Goal: Information Seeking & Learning: Check status

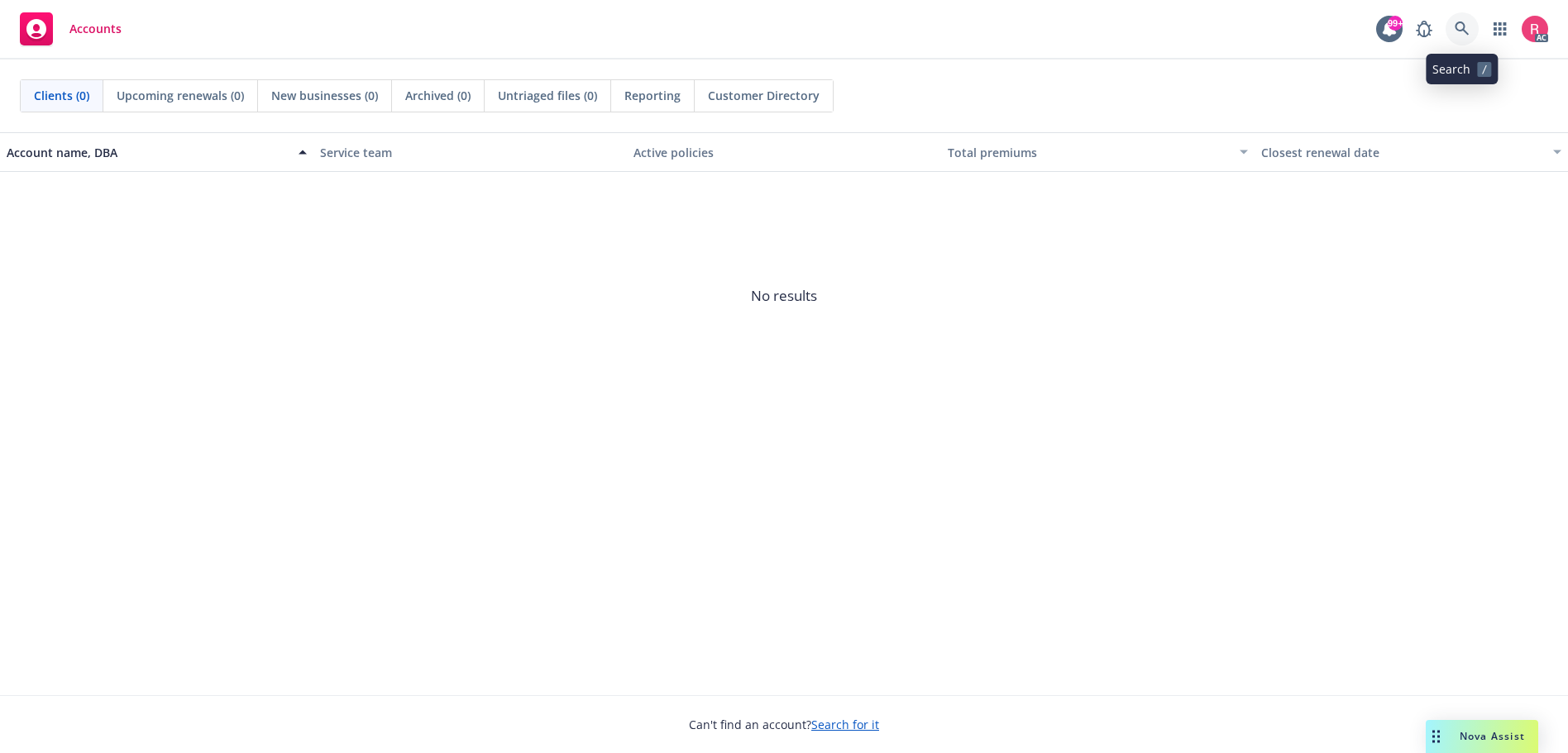
click at [1462, 25] on icon at bounding box center [1462, 29] width 15 height 15
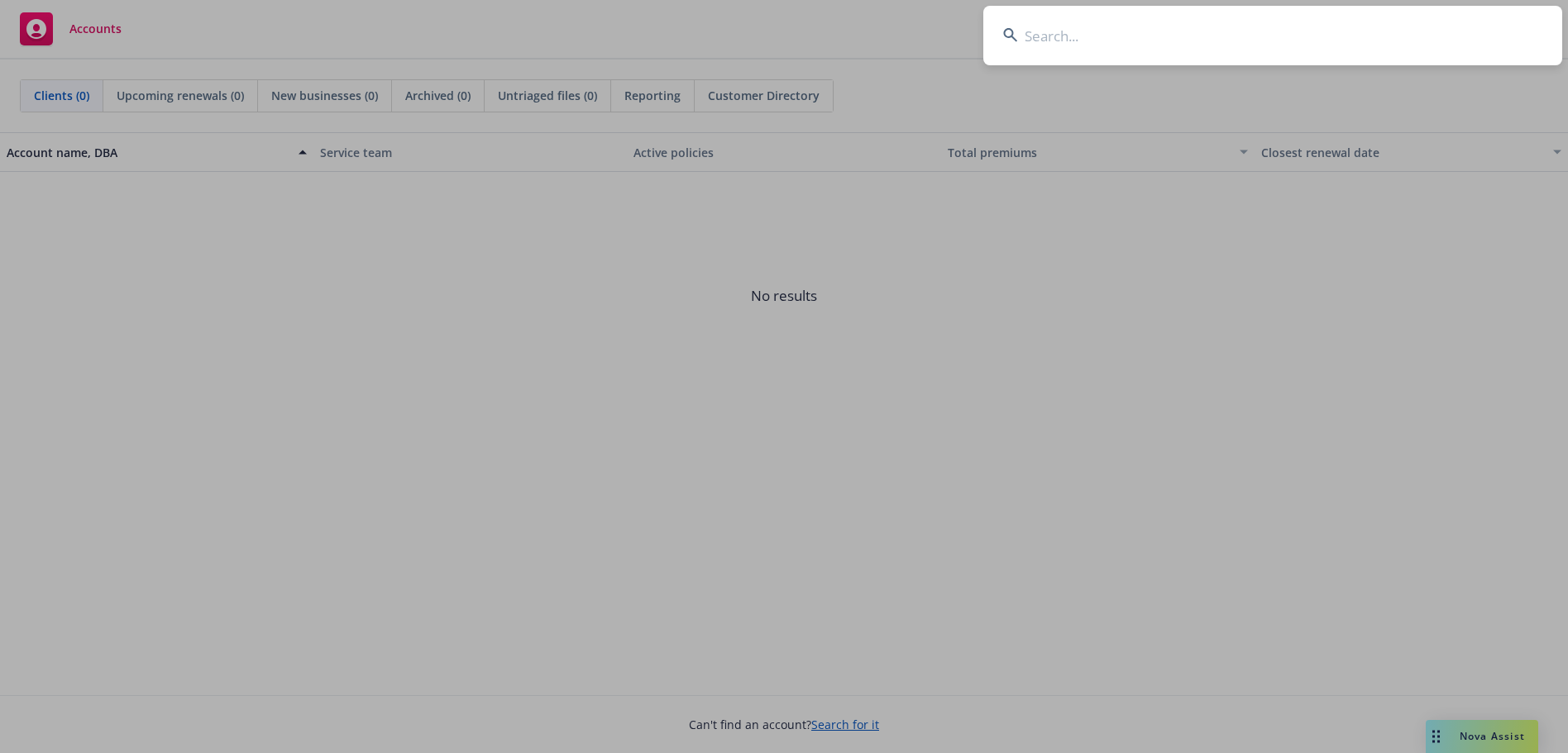
click at [1098, 42] on input at bounding box center [1273, 36] width 579 height 60
type input "ribosciense"
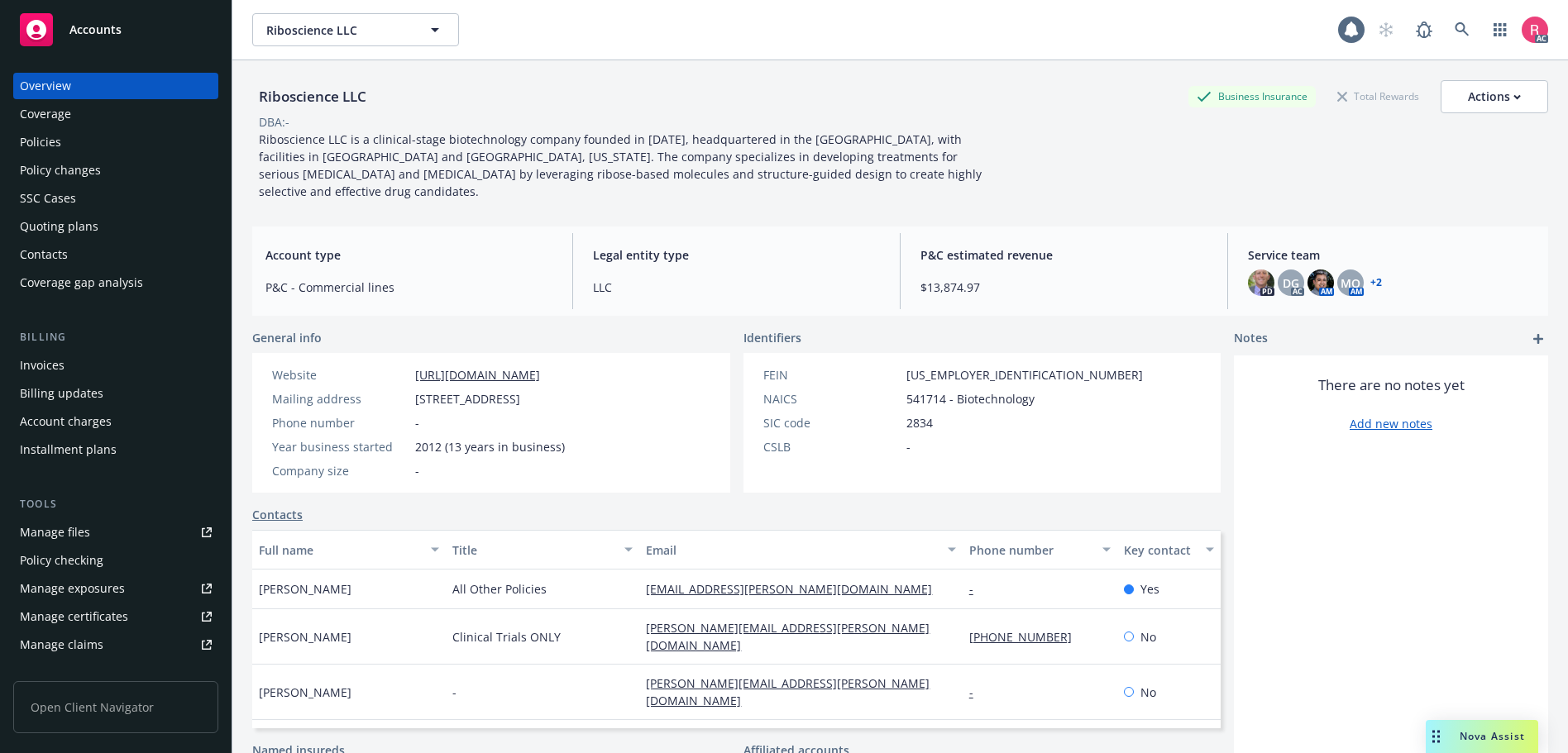
click at [36, 362] on div "Invoices" at bounding box center [42, 366] width 45 height 26
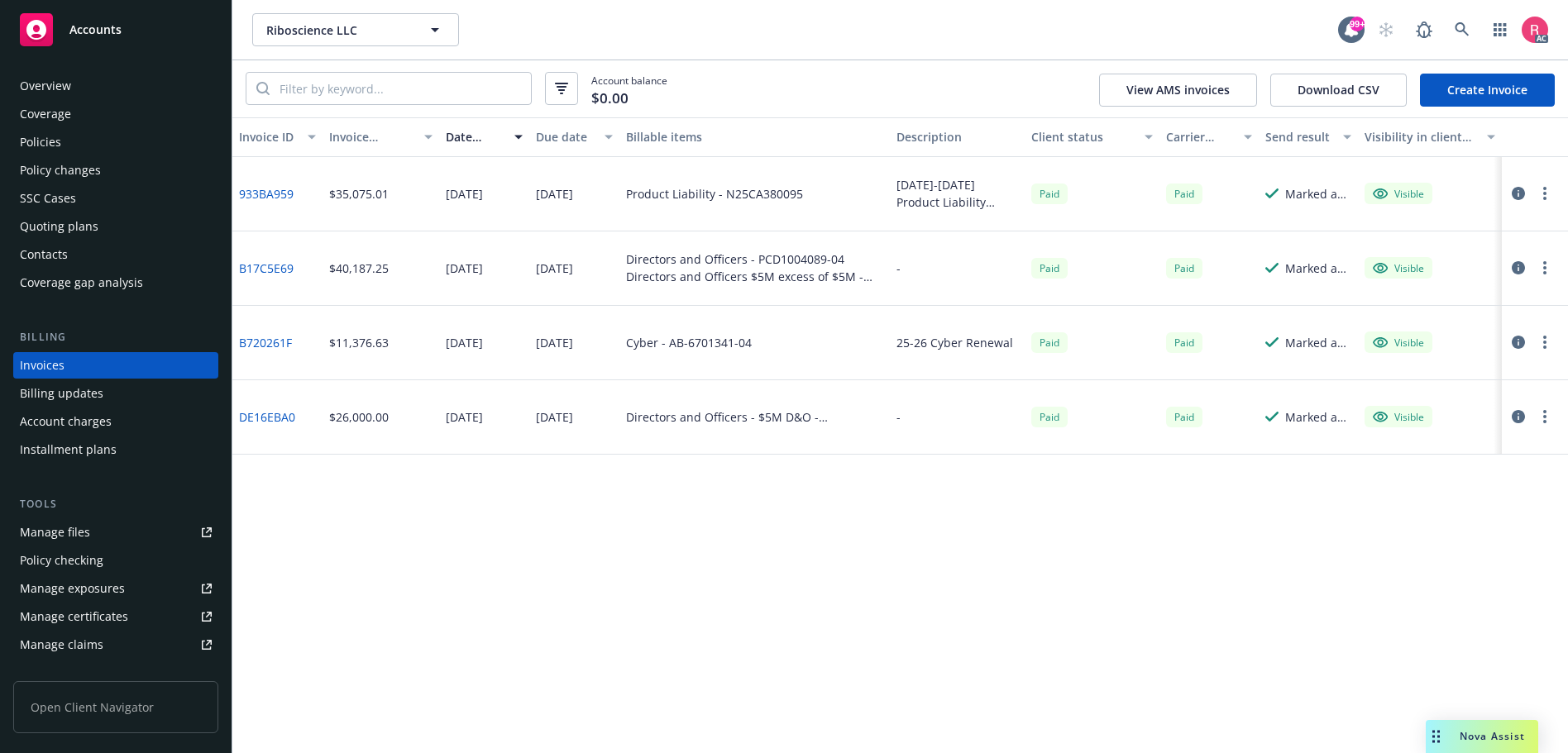
click at [271, 198] on link "933BA959" at bounding box center [266, 193] width 55 height 17
click at [51, 171] on div "Policy changes" at bounding box center [60, 170] width 81 height 26
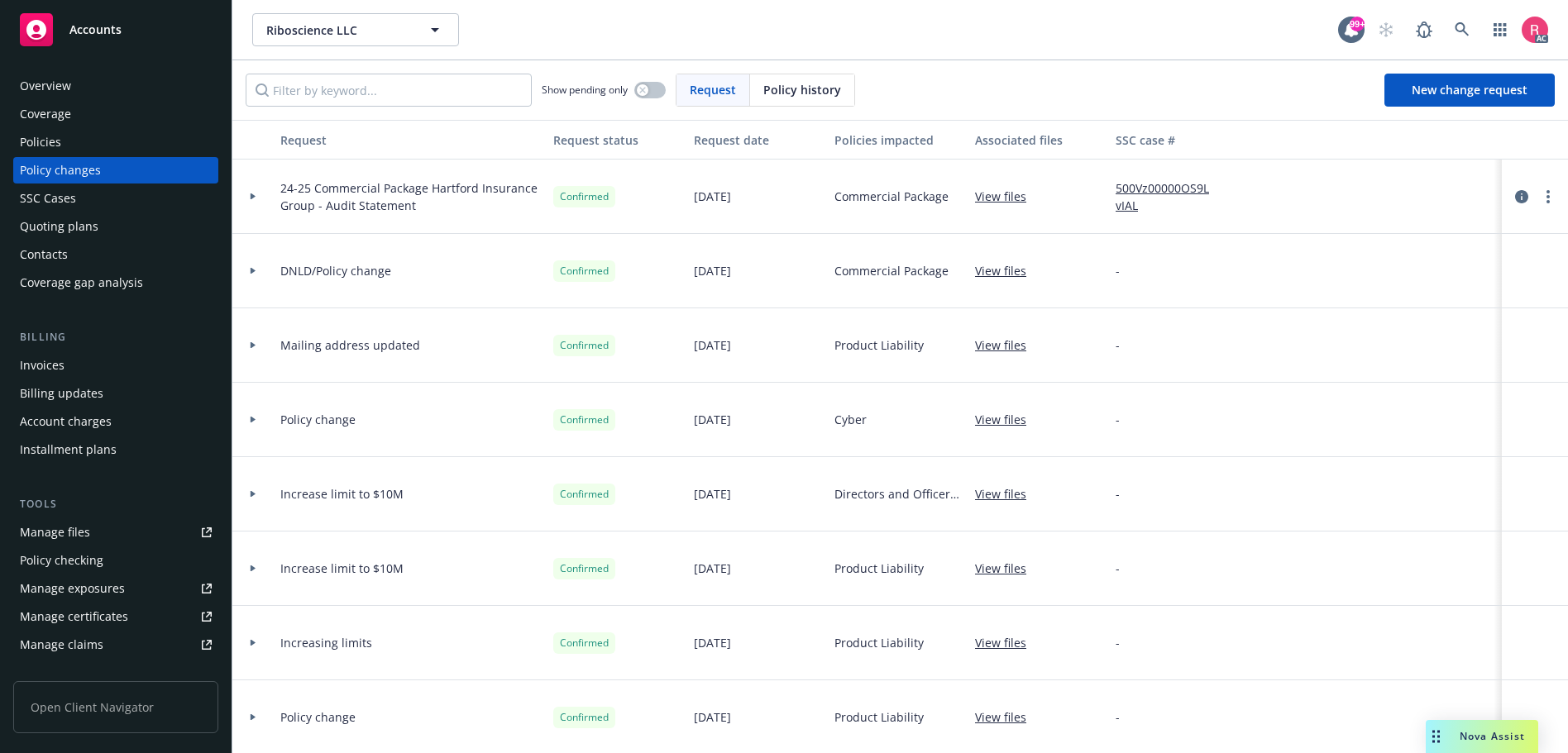
click at [807, 97] on span "Policy history" at bounding box center [802, 89] width 78 height 17
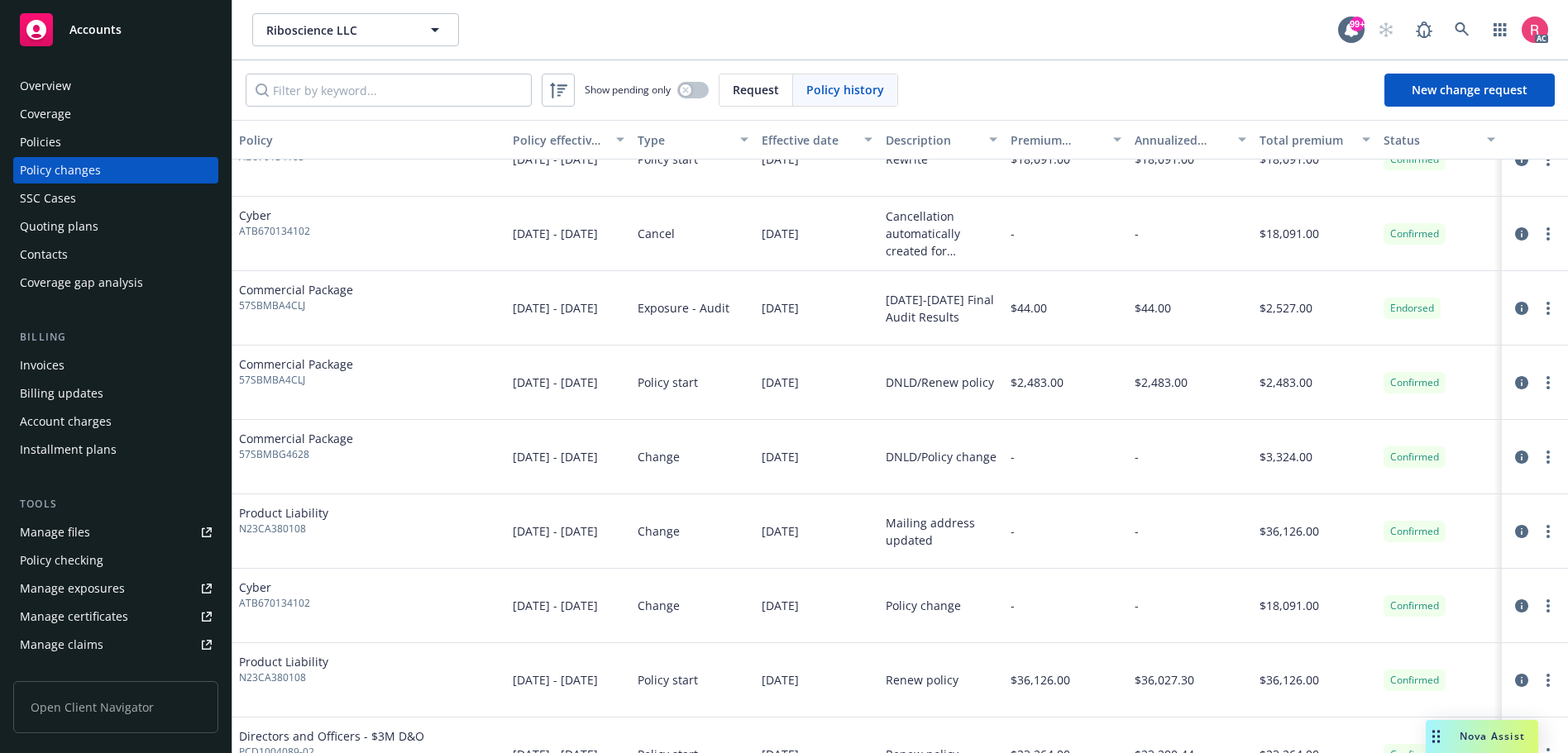
scroll to position [661, 0]
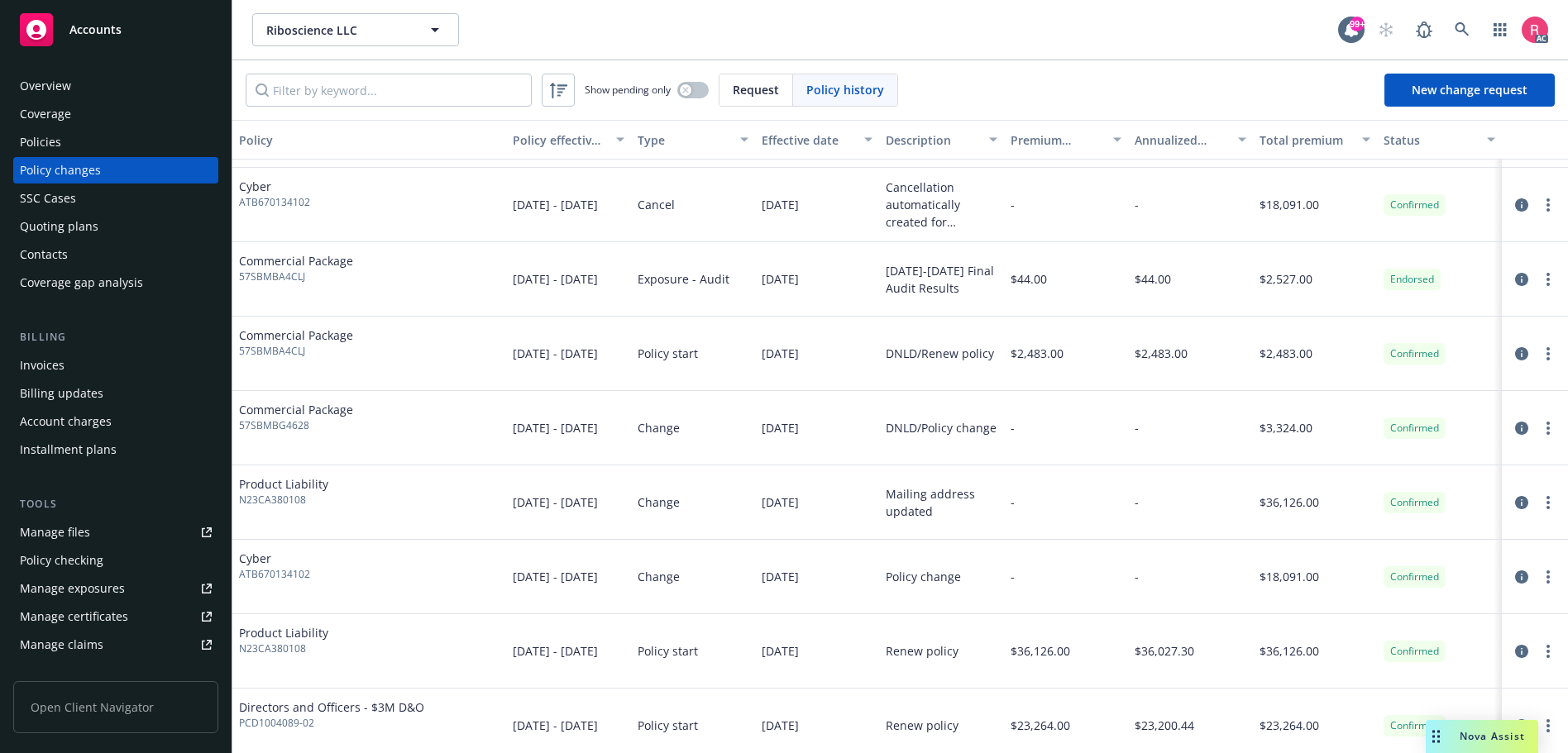
click at [283, 501] on span "N23CA380108" at bounding box center [283, 500] width 89 height 15
click at [285, 486] on span "Product Liability" at bounding box center [283, 483] width 89 height 17
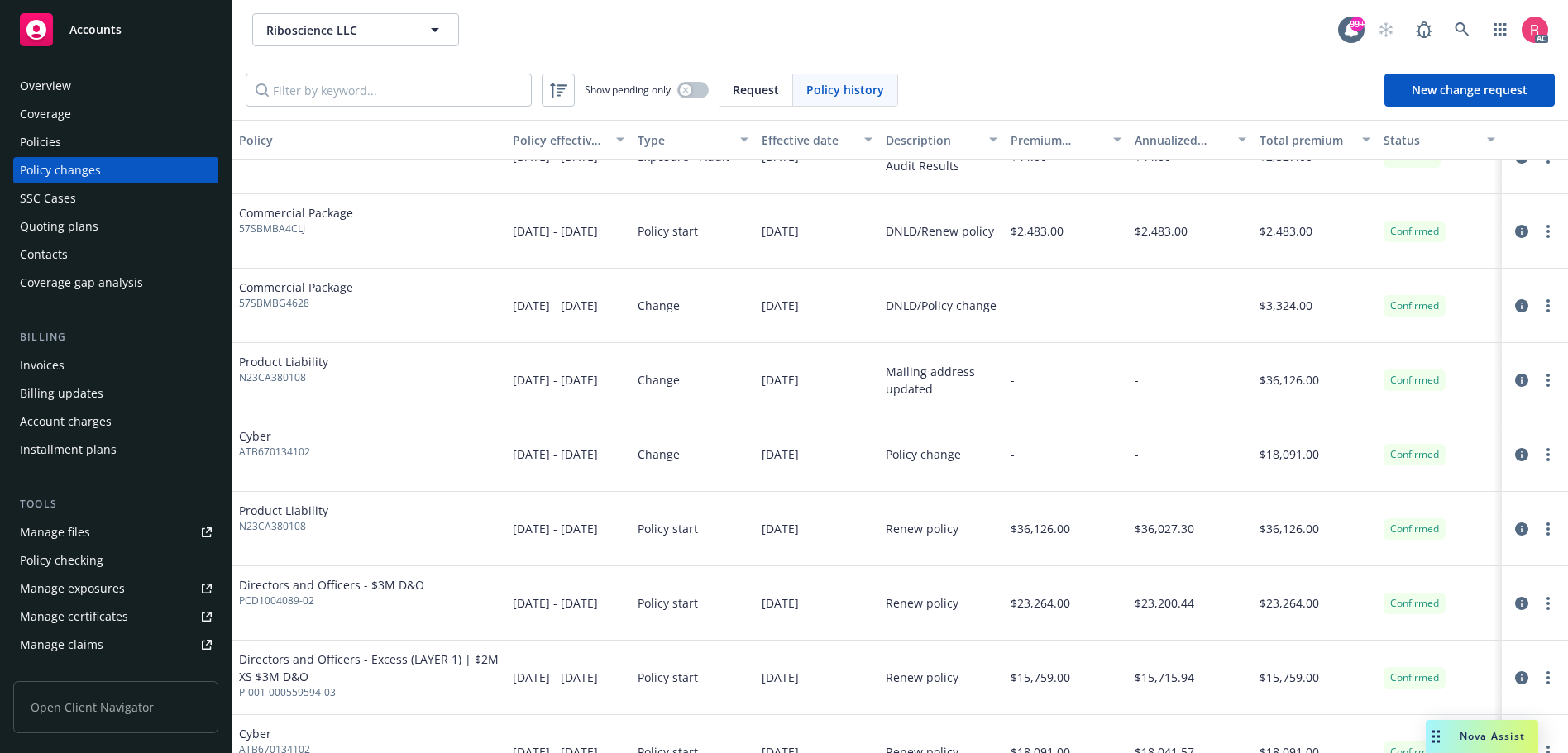
scroll to position [827, 0]
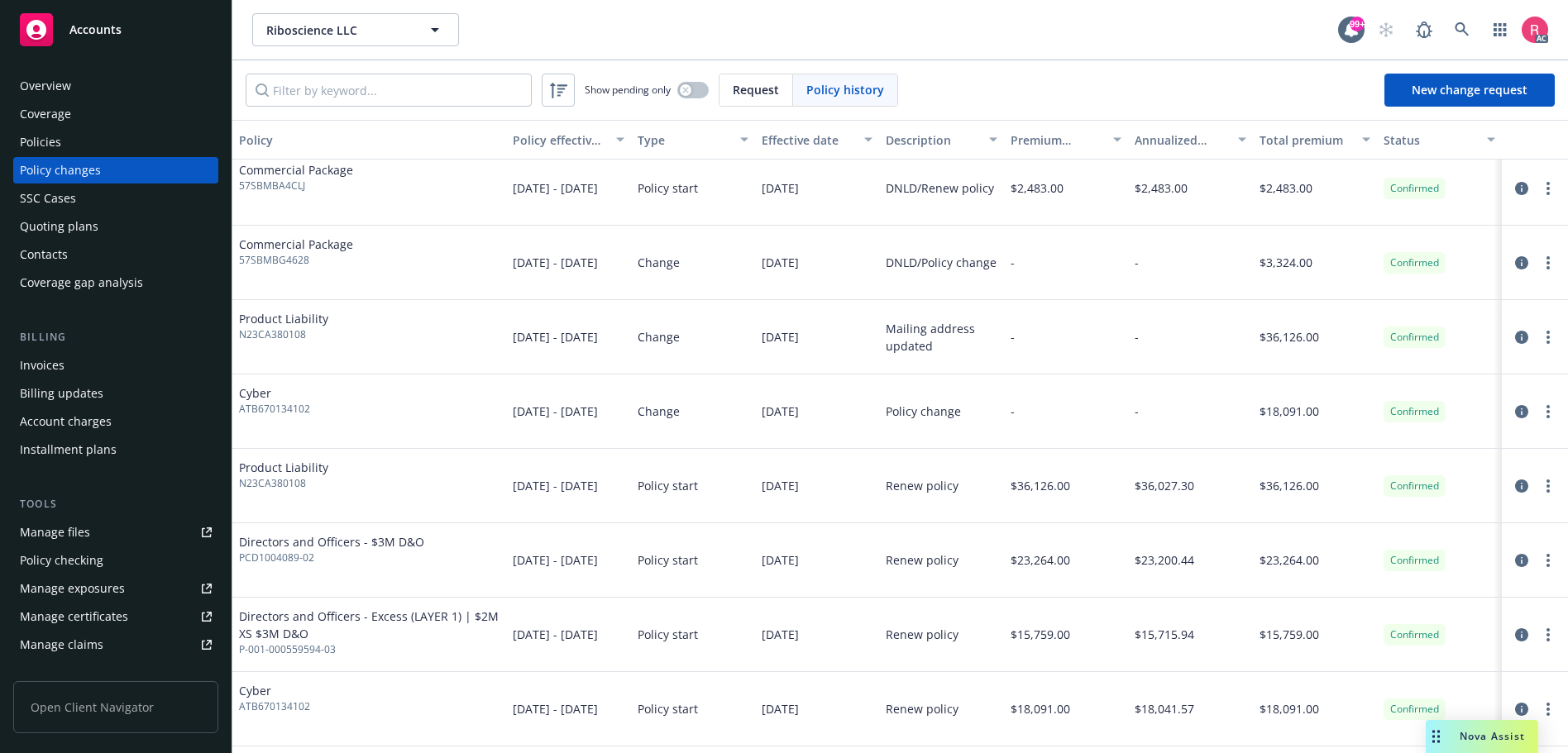
click at [40, 366] on div "Invoices" at bounding box center [42, 366] width 45 height 26
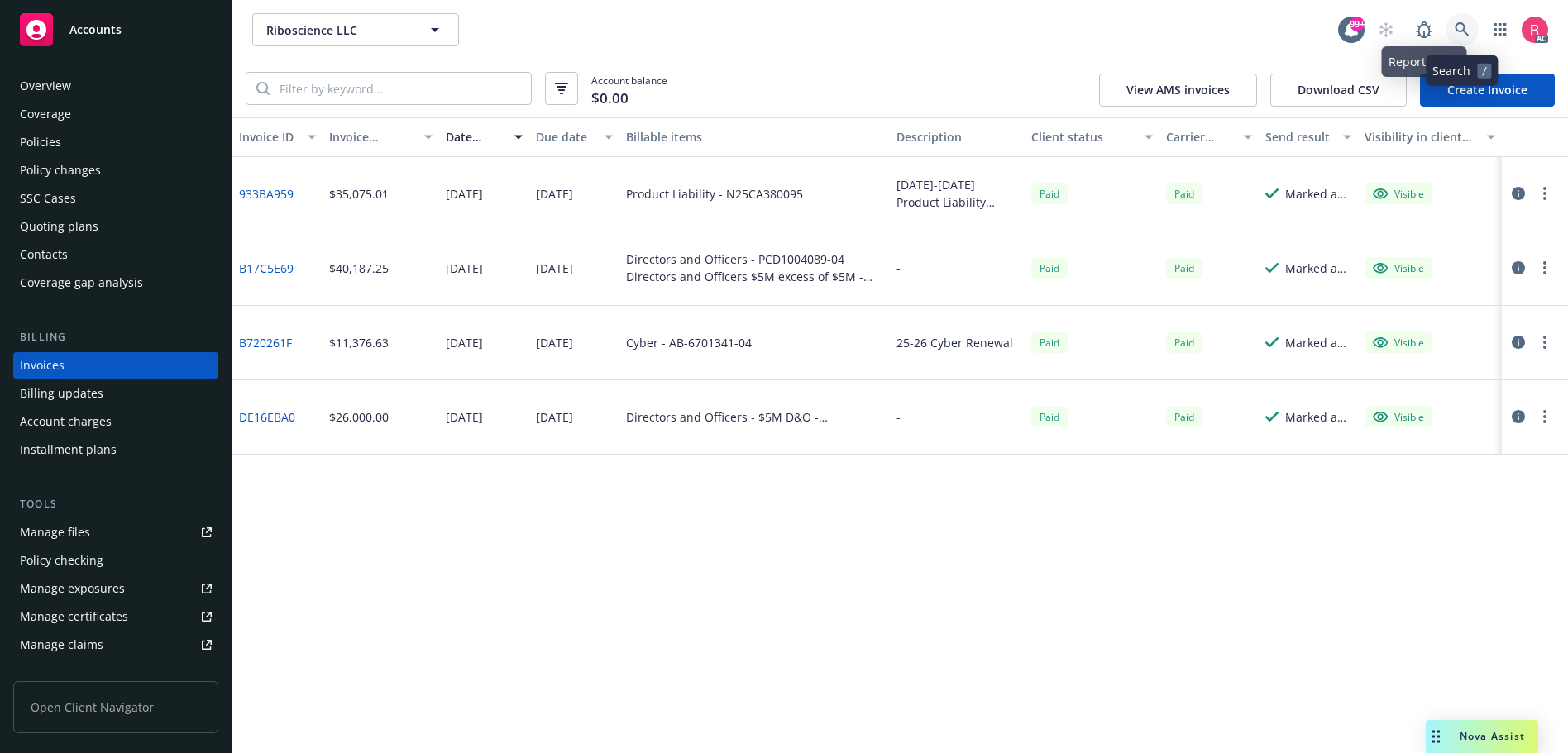
click at [1464, 31] on icon at bounding box center [1462, 29] width 15 height 15
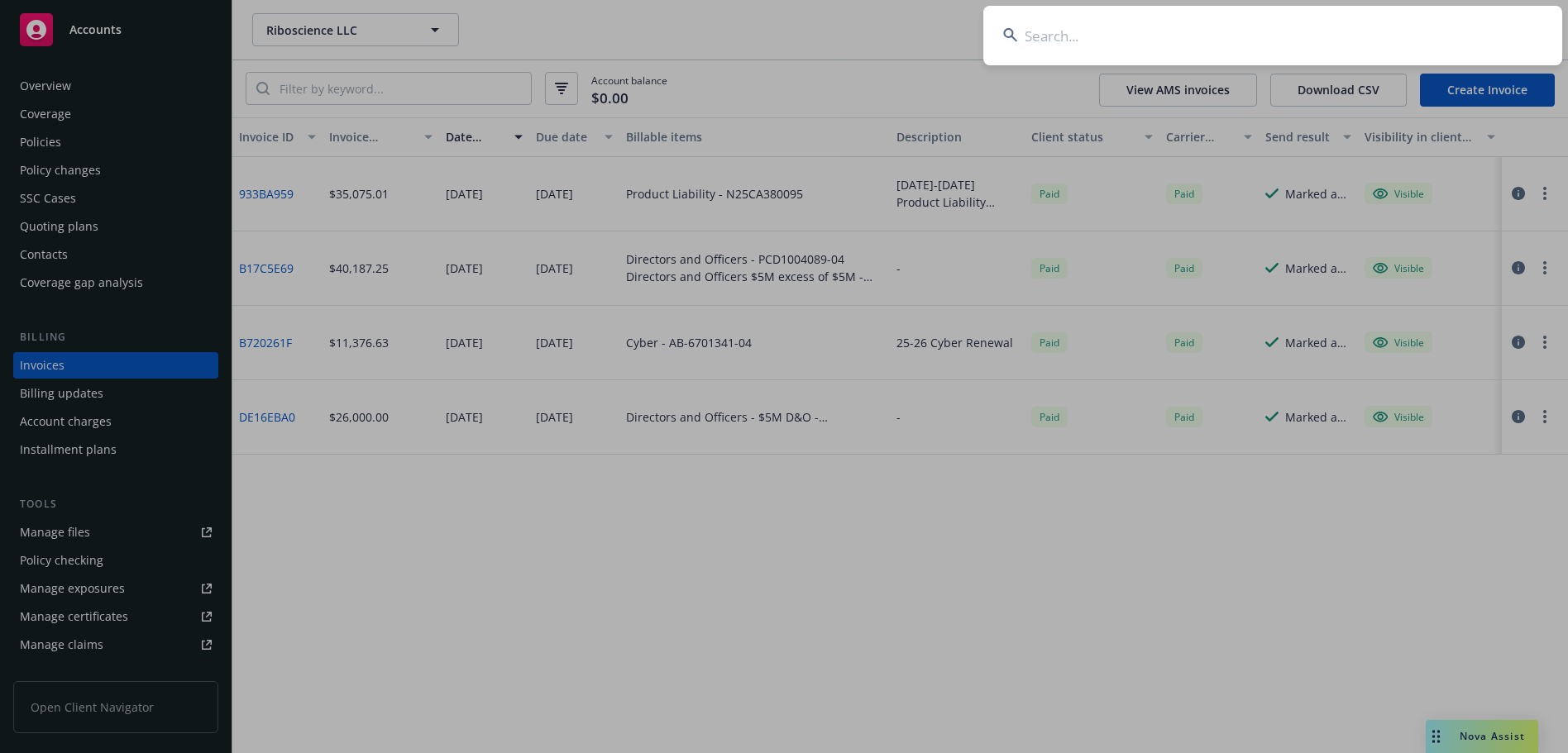
click at [1044, 44] on input at bounding box center [1273, 36] width 579 height 60
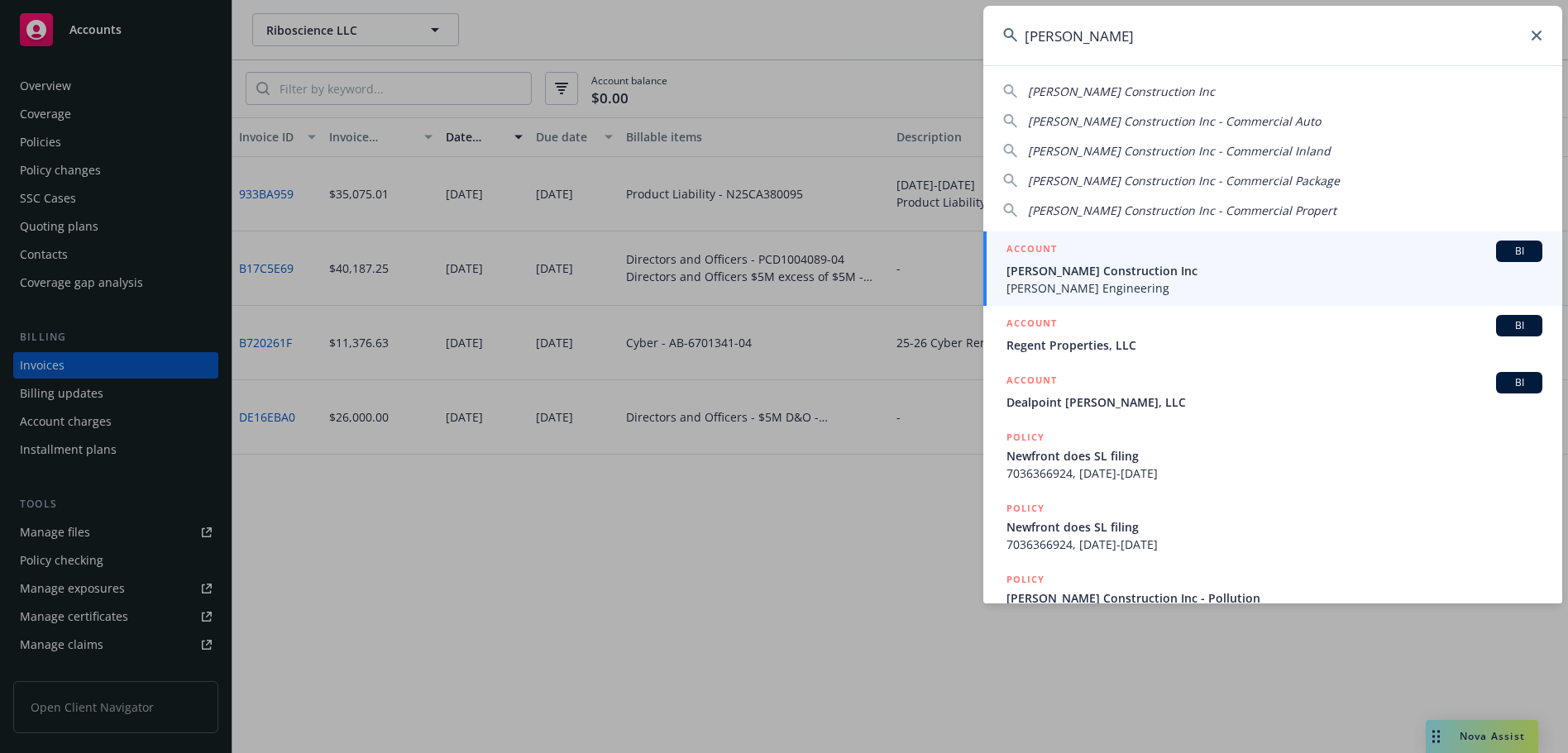
type input "[PERSON_NAME]"
click at [1508, 263] on span "[PERSON_NAME] Construction Inc" at bounding box center [1274, 270] width 536 height 17
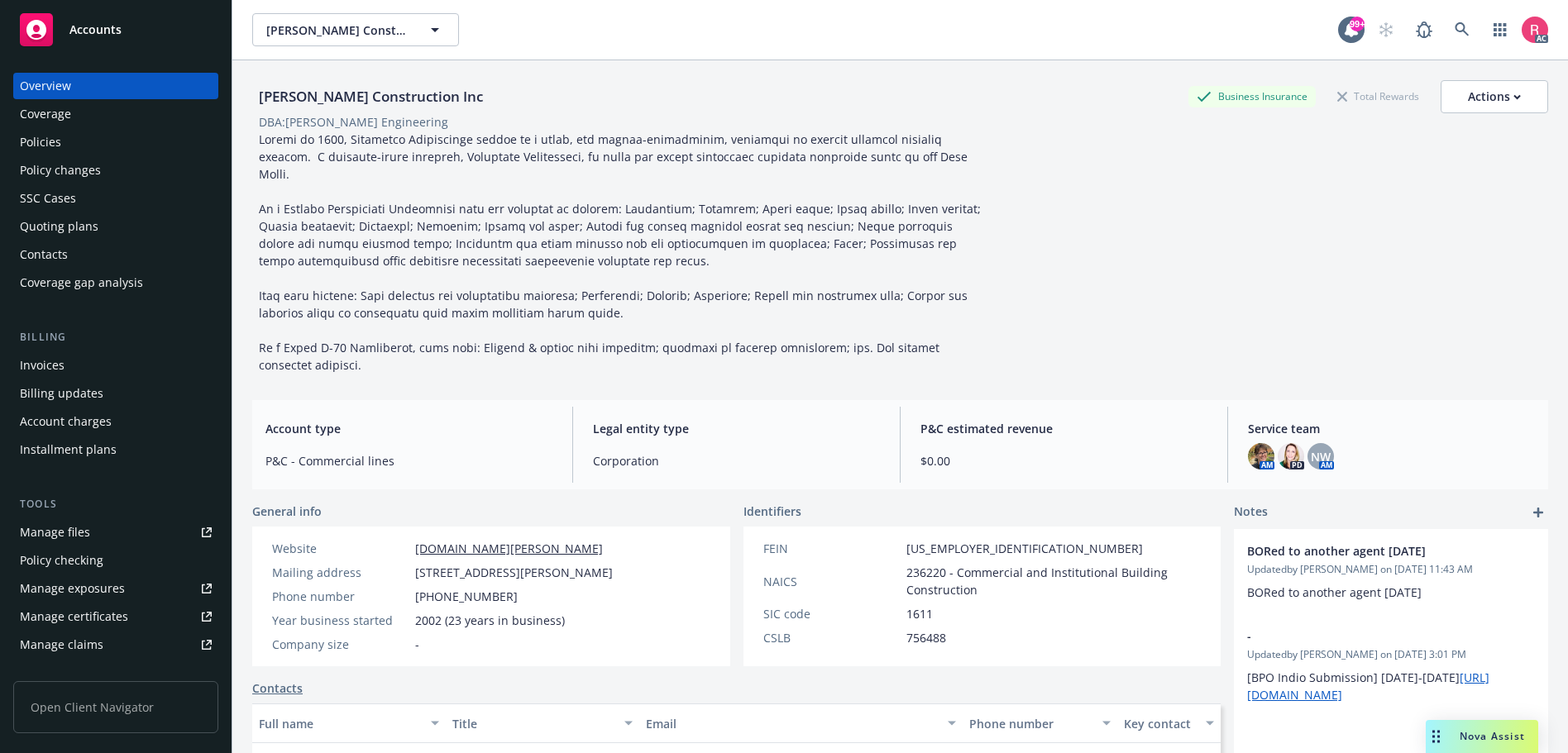
click at [45, 369] on div "Invoices" at bounding box center [42, 366] width 45 height 26
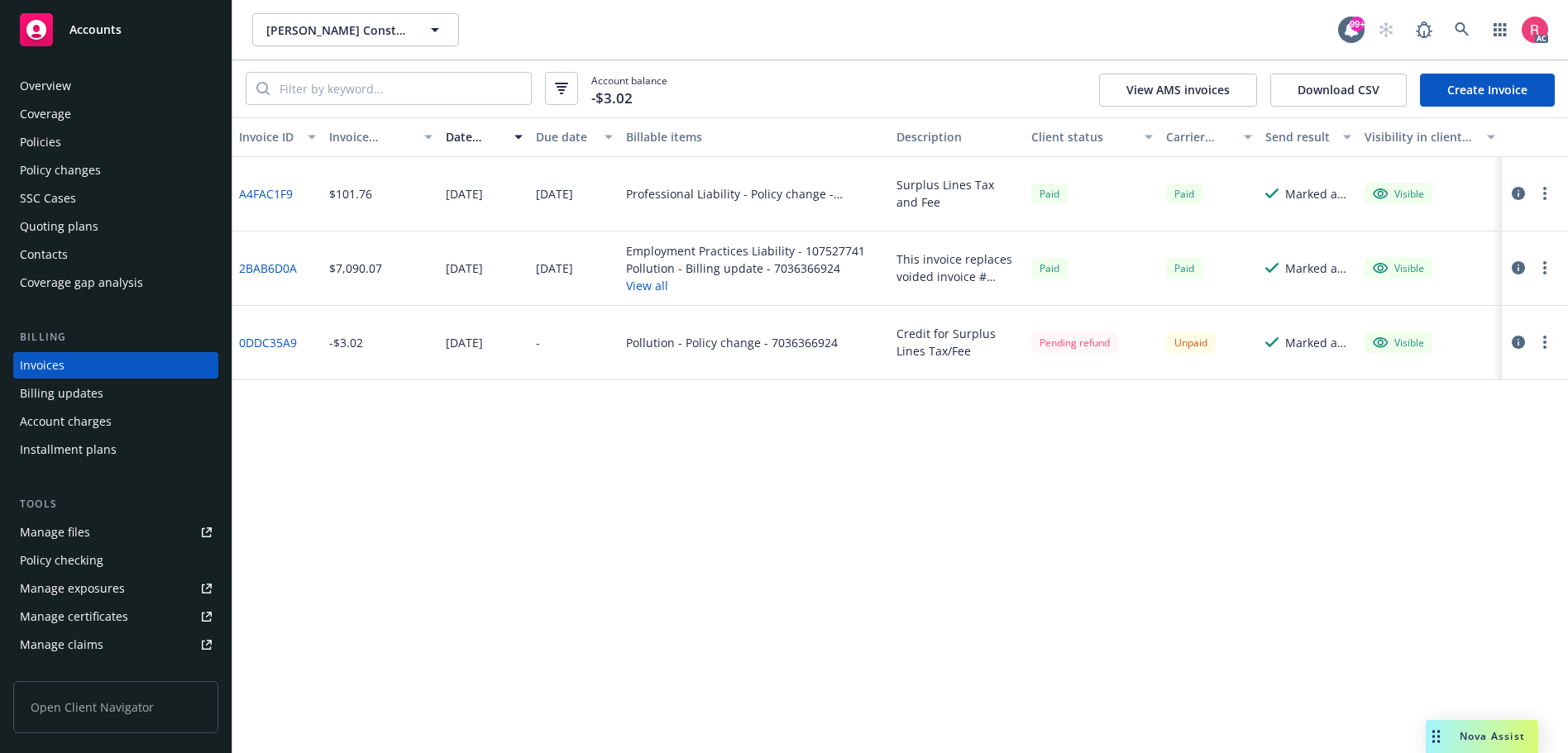
click at [281, 198] on link "A4FAC1F9" at bounding box center [266, 193] width 54 height 17
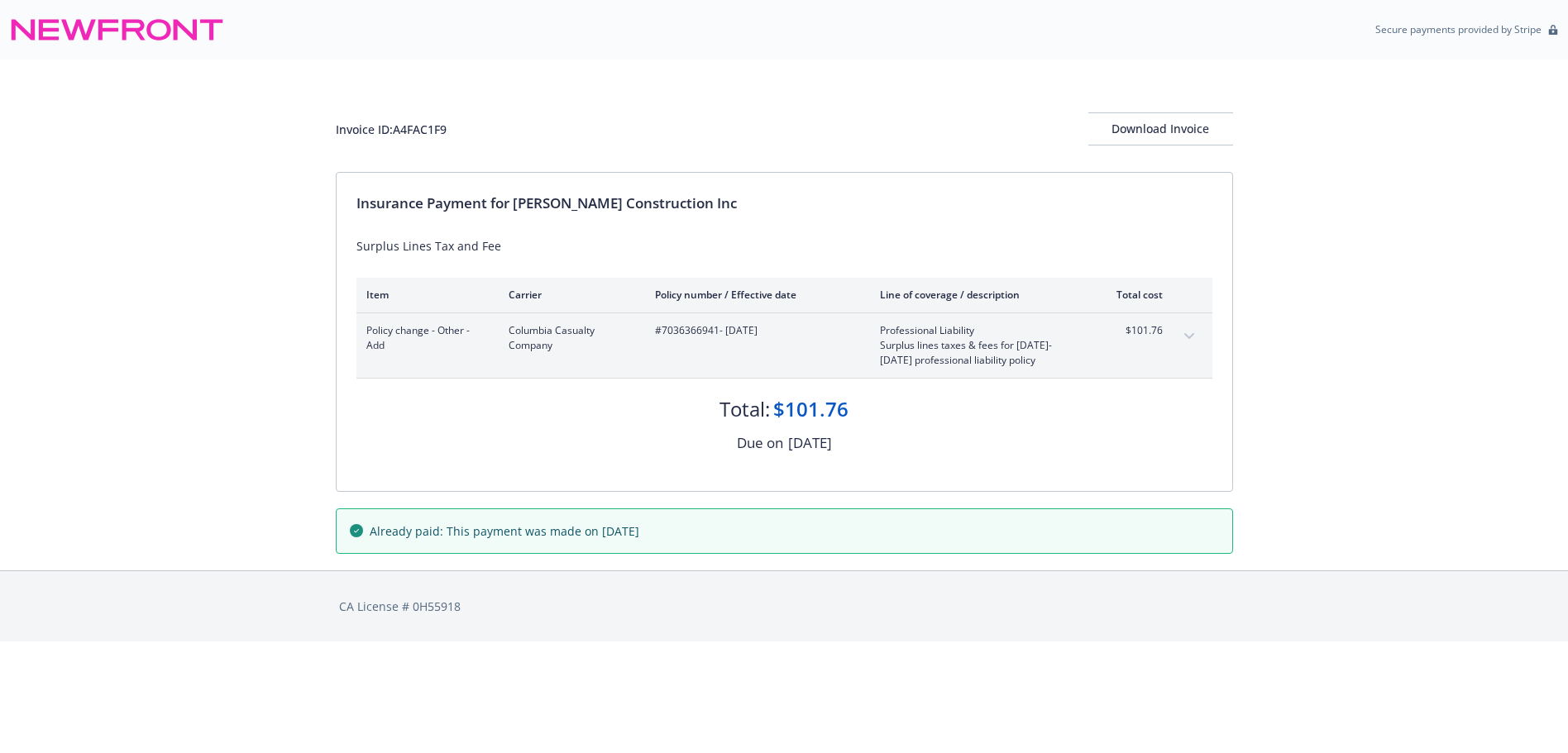
click at [1190, 335] on icon "expand content" at bounding box center [1189, 337] width 10 height 7
